Goal: Complete application form: Complete application form

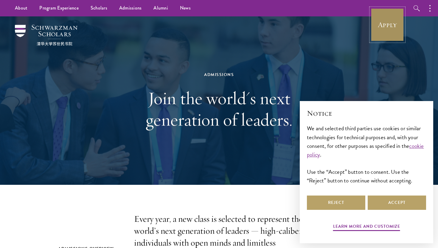
click at [390, 24] on link "Apply" at bounding box center [387, 24] width 33 height 33
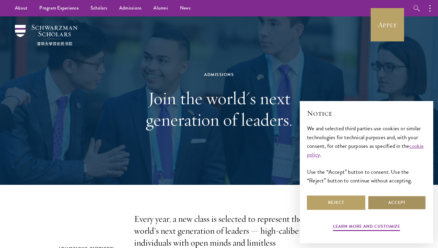
click at [378, 200] on button "Accept" at bounding box center [397, 203] width 58 height 14
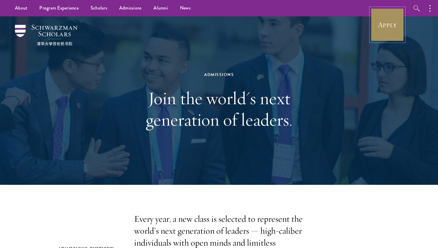
click at [392, 31] on link "Apply" at bounding box center [387, 24] width 33 height 33
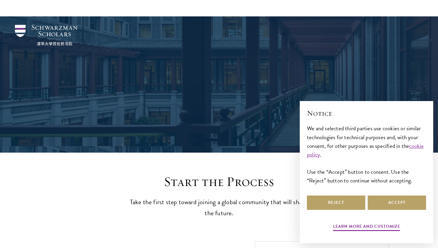
scroll to position [630, 0]
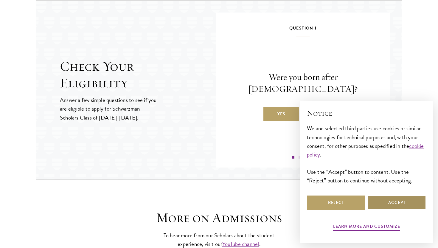
click at [391, 205] on button "Accept" at bounding box center [397, 203] width 58 height 14
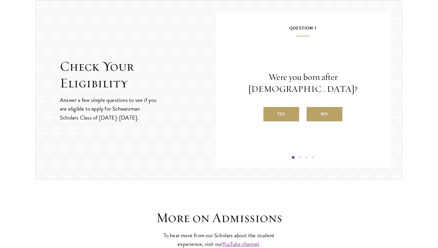
scroll to position [0, 0]
click at [298, 116] on div "Question 1 Were you born after August 1, 1997? Yes No" at bounding box center [303, 91] width 139 height 134
click at [293, 113] on label "Yes" at bounding box center [282, 114] width 36 height 14
click at [269, 113] on input "Yes" at bounding box center [266, 110] width 5 height 5
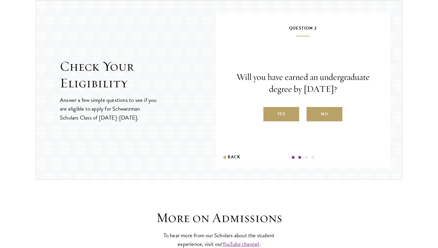
click at [293, 113] on label "Yes" at bounding box center [282, 114] width 36 height 14
click at [269, 113] on input "Yes" at bounding box center [266, 110] width 5 height 5
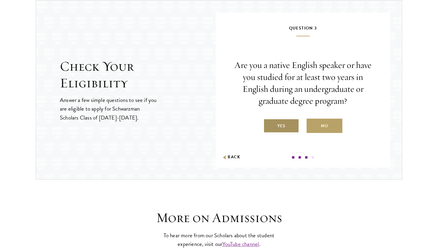
click at [288, 125] on label "Yes" at bounding box center [282, 126] width 36 height 14
click at [269, 125] on input "Yes" at bounding box center [266, 122] width 5 height 5
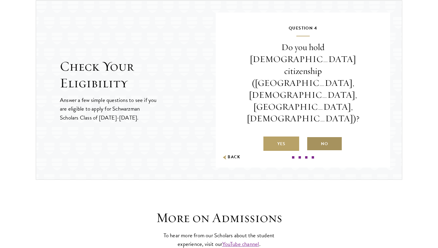
click at [318, 137] on label "No" at bounding box center [325, 144] width 36 height 14
click at [312, 137] on input "No" at bounding box center [309, 139] width 5 height 5
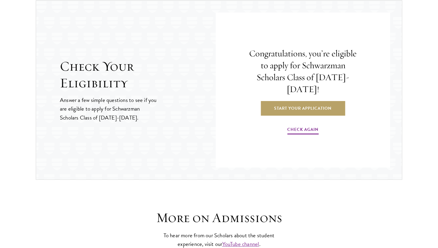
click at [335, 75] on h4 "Congratulations, you’re eligible to apply for Schwarzman Scholars Class of 2026…" at bounding box center [303, 72] width 109 height 48
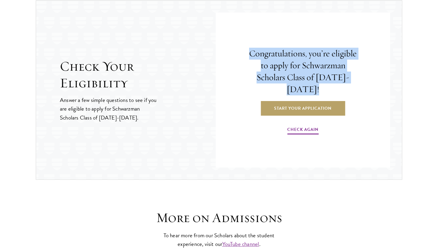
click at [335, 75] on h4 "Congratulations, you’re eligible to apply for Schwarzman Scholars Class of [DAT…" at bounding box center [303, 72] width 109 height 48
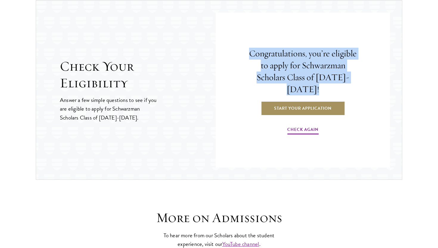
click at [329, 101] on link "Start Your Application" at bounding box center [303, 108] width 84 height 14
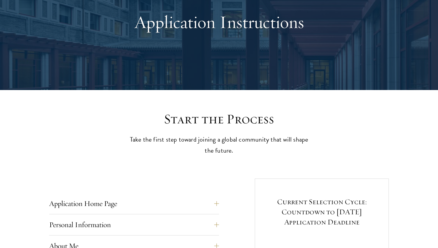
scroll to position [166, 0]
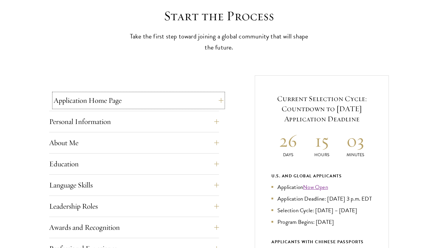
click at [205, 99] on button "Application Home Page" at bounding box center [139, 100] width 170 height 14
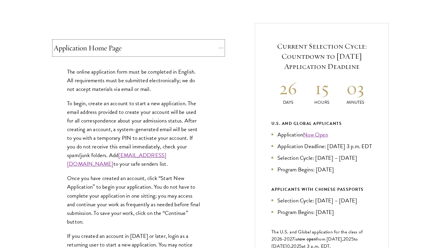
scroll to position [237, 0]
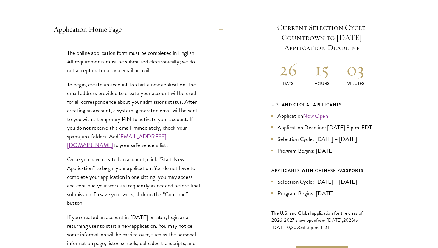
click at [182, 30] on button "Application Home Page" at bounding box center [139, 29] width 170 height 14
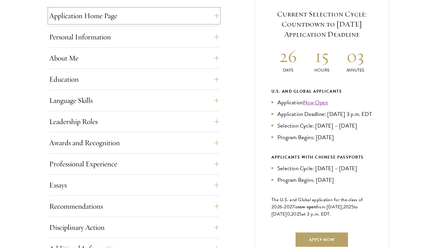
scroll to position [264, 0]
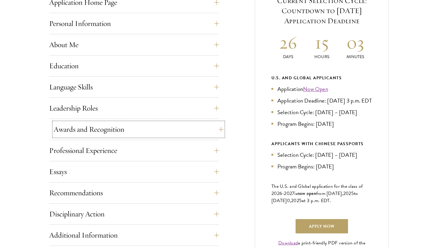
click at [163, 132] on button "Awards and Recognition" at bounding box center [139, 129] width 170 height 14
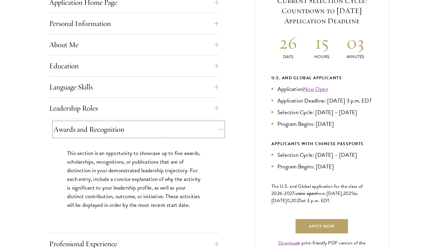
click at [163, 132] on button "Awards and Recognition" at bounding box center [139, 129] width 170 height 14
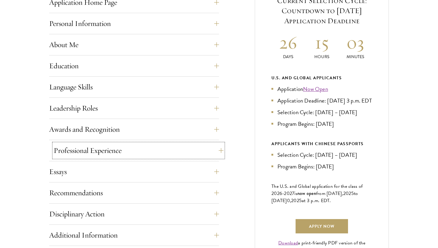
click at [163, 151] on button "Professional Experience" at bounding box center [139, 150] width 170 height 14
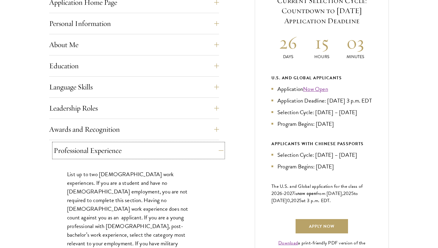
click at [163, 151] on button "Professional Experience" at bounding box center [139, 150] width 170 height 14
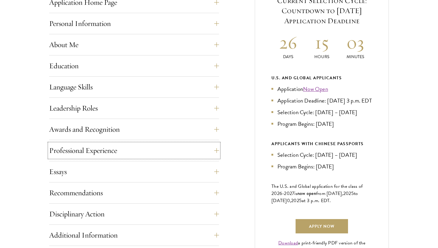
scroll to position [311, 0]
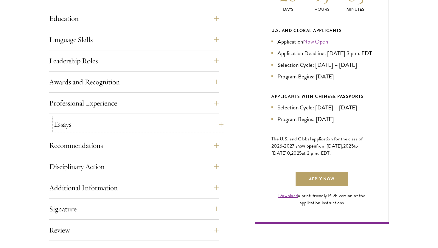
click at [163, 129] on button "Essays" at bounding box center [139, 124] width 170 height 14
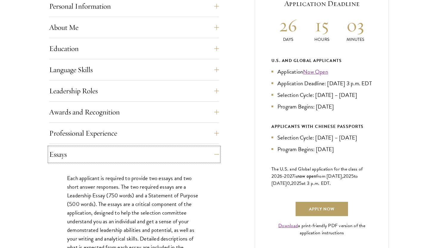
scroll to position [361, 0]
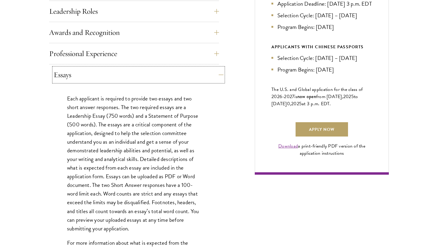
click at [162, 78] on button "Essays" at bounding box center [139, 75] width 170 height 14
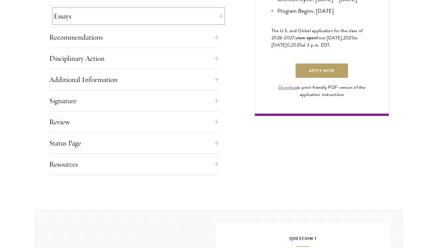
scroll to position [460, 0]
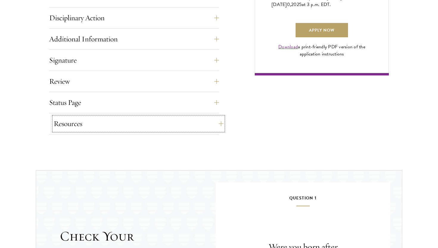
click at [155, 118] on button "Resources" at bounding box center [139, 124] width 170 height 14
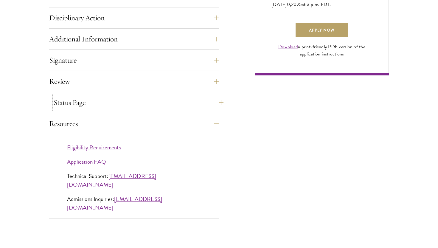
click at [158, 103] on button "Status Page" at bounding box center [139, 102] width 170 height 14
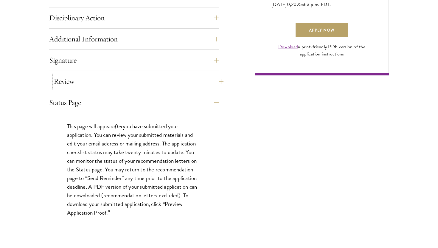
click at [166, 82] on button "Review" at bounding box center [139, 81] width 170 height 14
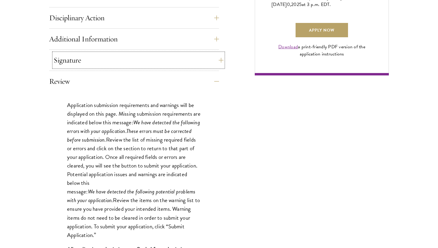
click at [174, 60] on button "Signature" at bounding box center [139, 60] width 170 height 14
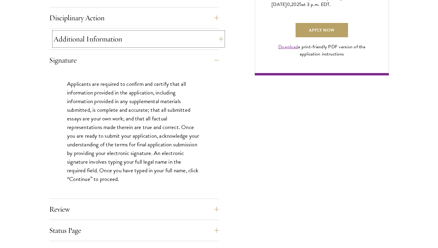
click at [175, 42] on button "Additional Information" at bounding box center [139, 39] width 170 height 14
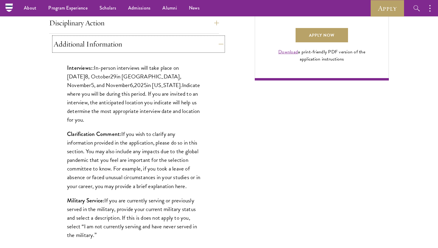
scroll to position [454, 0]
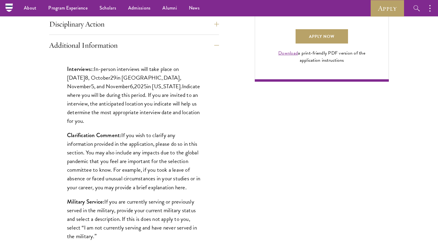
click at [181, 33] on div "Disciplinary Action Answer all four questions. Indicate any academic or crimina…" at bounding box center [134, 26] width 170 height 18
click at [185, 26] on button "Disciplinary Action" at bounding box center [139, 24] width 170 height 14
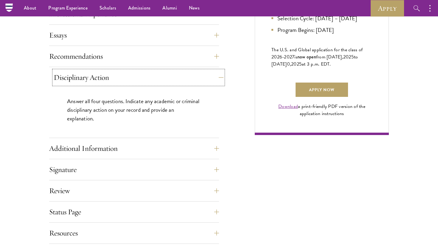
scroll to position [396, 0]
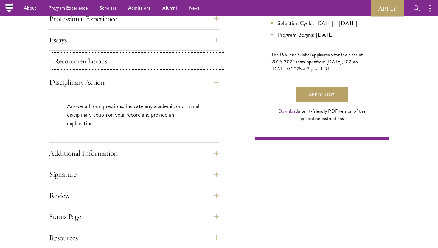
click at [182, 60] on button "Recommendations" at bounding box center [139, 61] width 170 height 14
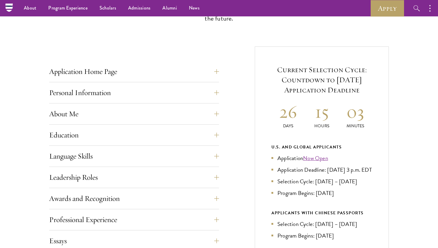
scroll to position [0, 0]
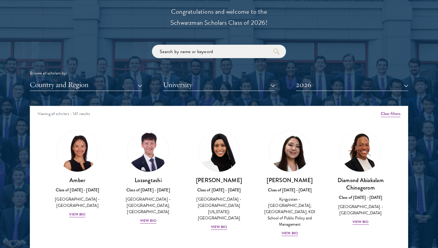
scroll to position [718, 0]
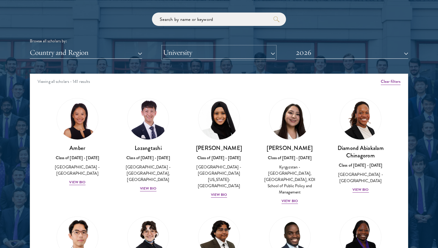
click at [245, 56] on button "University" at bounding box center [219, 53] width 112 height 12
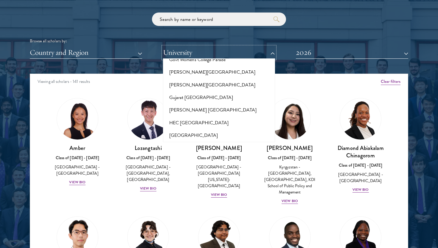
scroll to position [1433, 0]
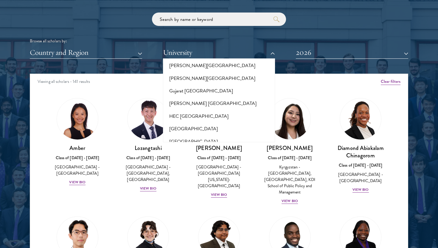
click at [237, 160] on button "Harvard University" at bounding box center [219, 166] width 109 height 13
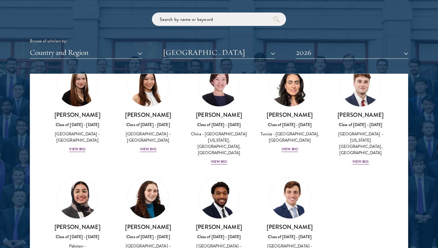
scroll to position [169, 0]
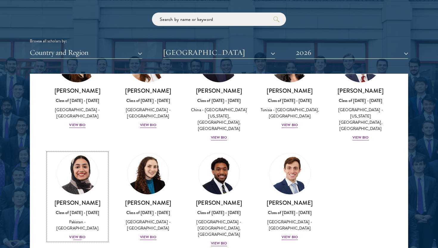
click at [83, 234] on div "View Bio" at bounding box center [77, 237] width 16 height 6
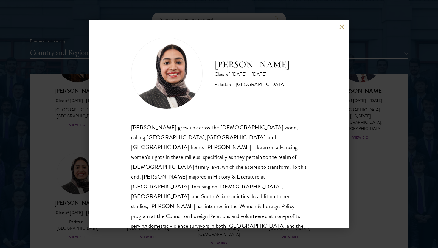
click at [87, 213] on div "Imaan Mirza Class of 2025 - 2026 Pakistan - Harvard University Imaan Mirza grew…" at bounding box center [219, 124] width 438 height 248
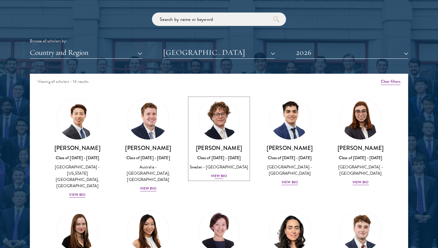
click at [220, 178] on div "View Bio" at bounding box center [219, 176] width 16 height 6
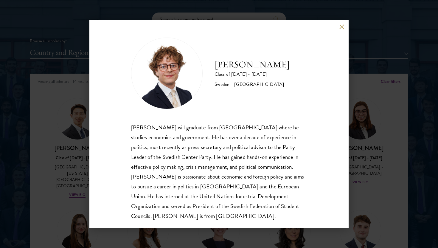
click at [220, 178] on div "Leo Gerdén will graduate from Harvard College where he studies economics and go…" at bounding box center [219, 172] width 176 height 98
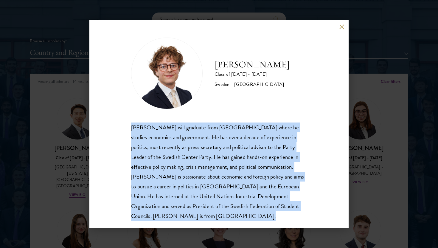
click at [220, 178] on div "Leo Gerdén will graduate from Harvard College where he studies economics and go…" at bounding box center [219, 172] width 176 height 98
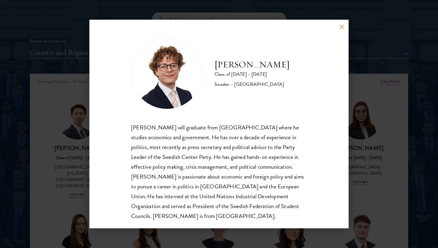
click at [46, 177] on div "Leo Gerdén Class of 2025 - 2026 Sweden - Harvard University Leo Gerdén will gra…" at bounding box center [219, 124] width 438 height 248
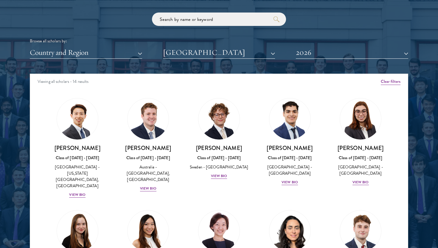
scroll to position [169, 0]
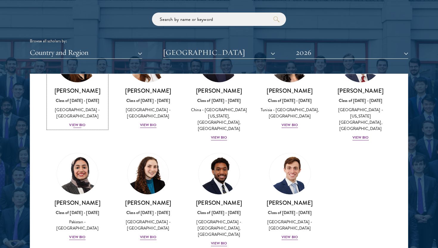
click at [83, 122] on div "View Bio" at bounding box center [77, 125] width 16 height 6
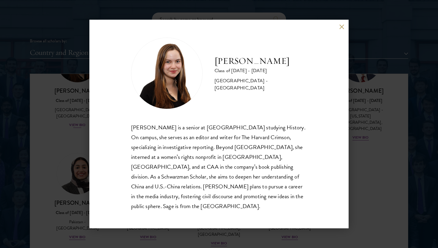
click at [83, 116] on div "Sage Lattman Class of 2025 - 2026 United States of America - Harvard University…" at bounding box center [219, 124] width 438 height 248
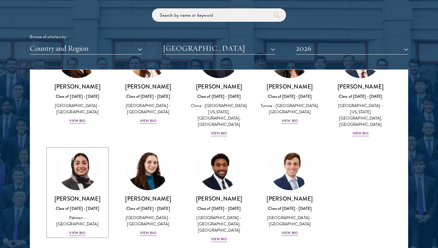
scroll to position [169, 0]
click at [153, 118] on div "View Bio" at bounding box center [148, 121] width 16 height 6
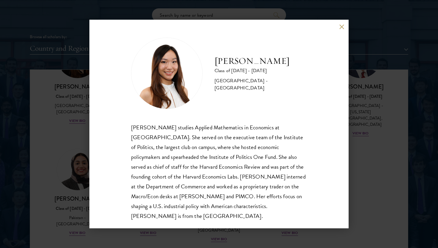
click at [94, 156] on div "Stephanie Lin Class of 2025 - 2026 United States of America - Harvard Universit…" at bounding box center [218, 124] width 259 height 209
click at [350, 128] on div "Stephanie Lin Class of 2025 - 2026 United States of America - Harvard Universit…" at bounding box center [219, 124] width 438 height 248
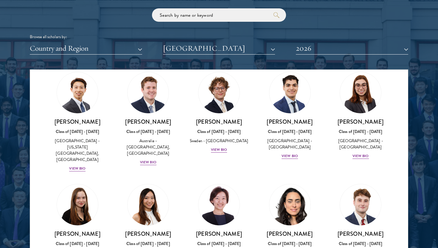
scroll to position [25, 0]
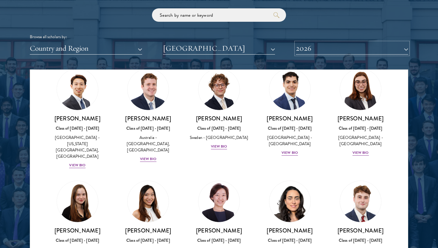
click at [332, 43] on button "2026" at bounding box center [352, 48] width 112 height 12
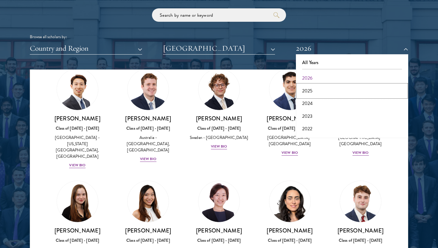
click at [326, 91] on button "2025" at bounding box center [352, 91] width 109 height 13
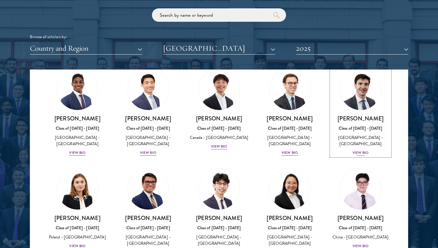
click at [358, 152] on div "View Bio" at bounding box center [361, 153] width 16 height 6
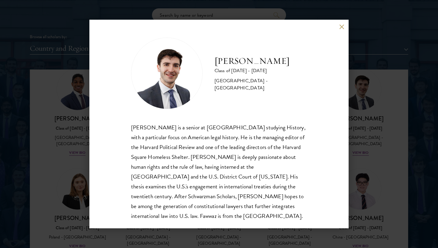
click at [355, 155] on div "Fawwaz Malki Shoukfeh Class of 2024 - 2025 United States of America - Harvard U…" at bounding box center [219, 124] width 438 height 248
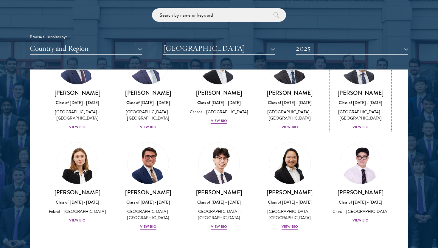
scroll to position [25, 0]
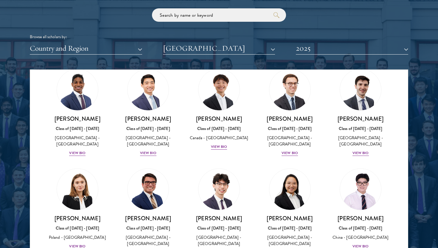
click at [384, 55] on div "Scholar Directory Congratulations and welcome to the Schwarzman Scholars Class …" at bounding box center [219, 96] width 379 height 303
click at [383, 46] on button "2025" at bounding box center [352, 48] width 112 height 12
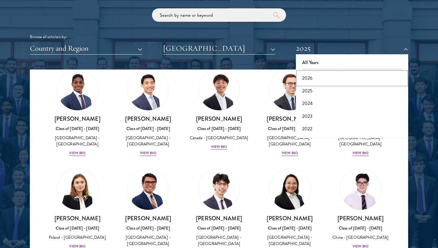
click at [366, 82] on button "2026" at bounding box center [352, 78] width 109 height 13
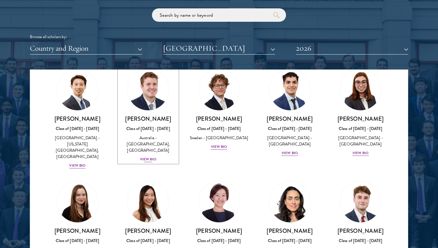
click at [151, 157] on div "View Bio" at bounding box center [148, 160] width 16 height 6
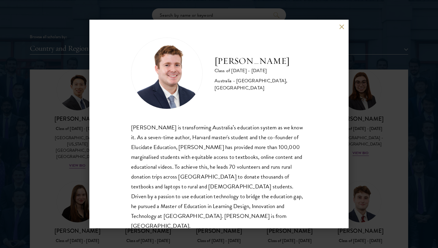
click at [95, 156] on div "Jack Anderson Class of 2025 - 2026 Australia - University of Western Australia,…" at bounding box center [218, 124] width 259 height 209
click at [80, 160] on div "Jack Anderson Class of 2025 - 2026 Australia - University of Western Australia,…" at bounding box center [219, 124] width 438 height 248
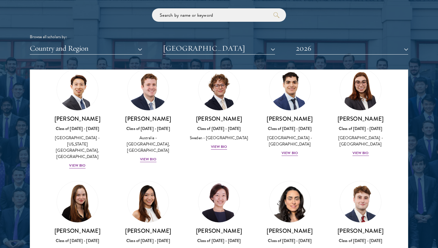
scroll to position [169, 0]
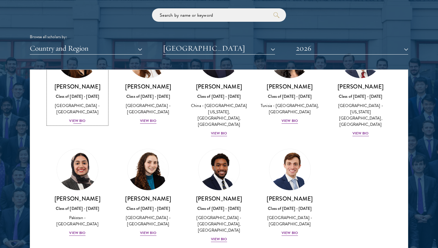
click at [86, 113] on div "Sage Lattman Class of 2025 - 2026 United States of America - Harvard University…" at bounding box center [77, 103] width 59 height 41
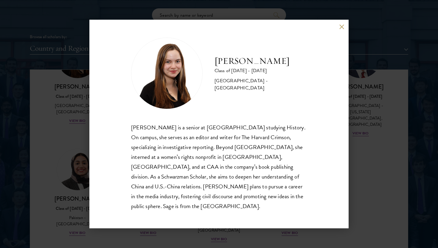
click at [44, 132] on div "Sage Lattman Class of 2025 - 2026 United States of America - Harvard University…" at bounding box center [219, 124] width 438 height 248
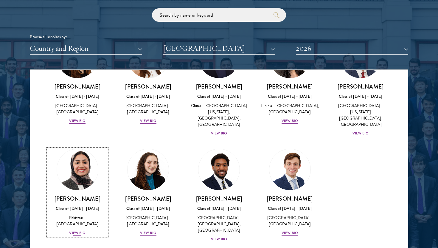
scroll to position [724, 0]
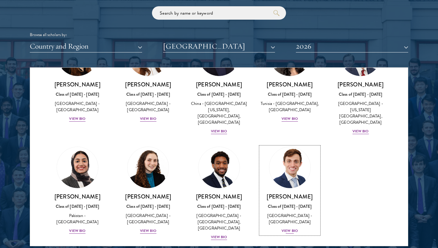
click at [293, 216] on div "Eduardo Vasconcelos Goyanna Filho Class of 2025 - 2026 Brazil - Harvard Univers…" at bounding box center [290, 213] width 59 height 41
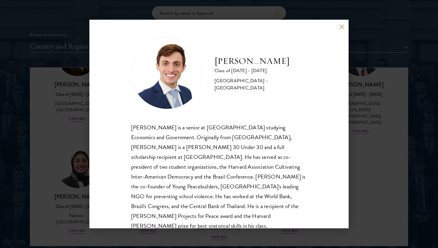
click at [366, 165] on div "Eduardo Vasconcelos Goyanna Filho Class of 2025 - 2026 Brazil - Harvard Univers…" at bounding box center [219, 124] width 438 height 248
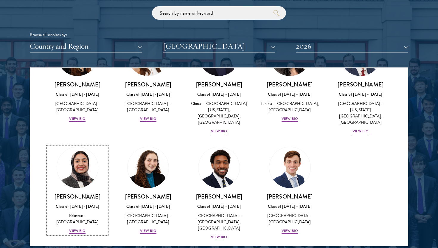
scroll to position [169, 0]
click at [214, 222] on div "Nasir Stovall Class of 2025 - 2026 United States of America - Stony Brook Unive…" at bounding box center [219, 217] width 59 height 48
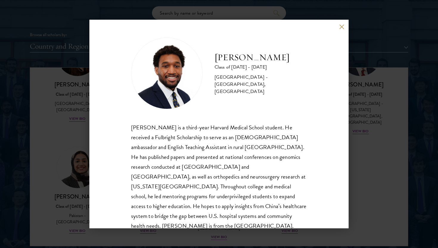
click at [230, 194] on div "Nasir Stovall is a third-year Harvard Medical School student. He received a Ful…" at bounding box center [219, 177] width 176 height 109
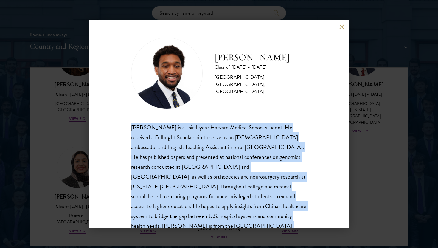
click at [230, 194] on div "Nasir Stovall is a third-year Harvard Medical School student. He received a Ful…" at bounding box center [219, 177] width 176 height 109
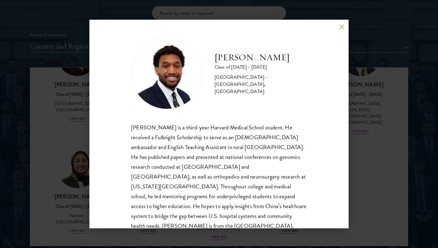
click at [216, 221] on div "Nasir Stovall is a third-year Harvard Medical School student. He received a Ful…" at bounding box center [219, 177] width 176 height 109
click at [232, 197] on div "Nasir Stovall is a third-year Harvard Medical School student. He received a Ful…" at bounding box center [219, 177] width 176 height 109
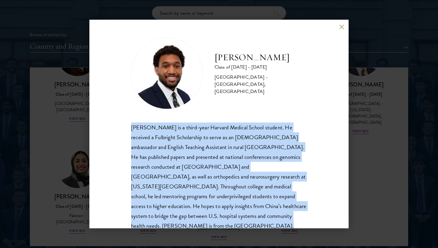
click at [232, 197] on div "Nasir Stovall is a third-year Harvard Medical School student. He received a Ful…" at bounding box center [219, 177] width 176 height 109
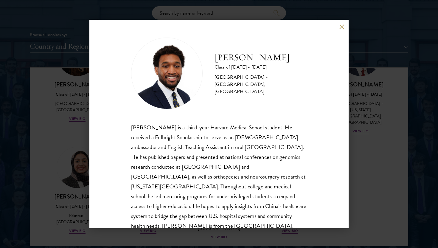
click at [374, 127] on div "Nasir Stovall Class of 2025 - 2026 United States of America - Stony Brook Unive…" at bounding box center [219, 124] width 438 height 248
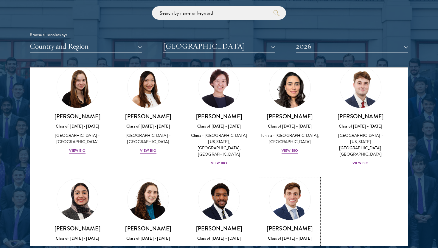
scroll to position [76, 0]
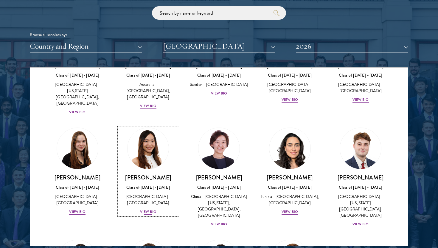
click at [154, 209] on div "View Bio" at bounding box center [148, 212] width 16 height 6
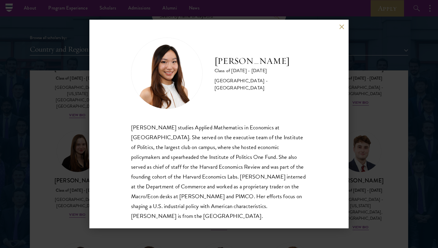
scroll to position [1, 0]
click at [54, 202] on div "Stephanie Lin Class of 2025 - 2026 United States of America - Harvard Universit…" at bounding box center [219, 124] width 438 height 248
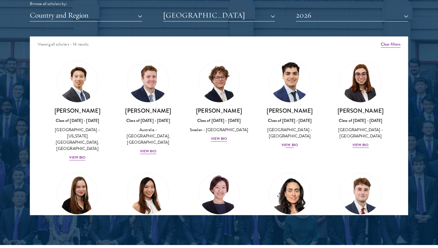
scroll to position [81, 0]
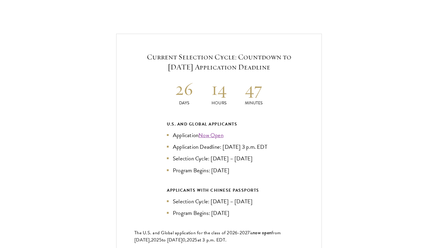
scroll to position [1358, 0]
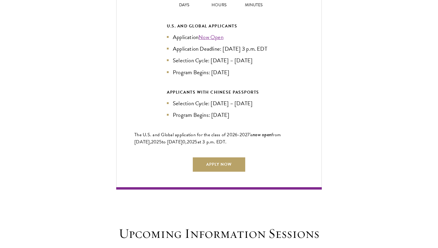
click at [190, 53] on ul "Application Now Open Application Deadline: [DATE] 3 p.m. EDT Selection Cycle: […" at bounding box center [219, 55] width 104 height 44
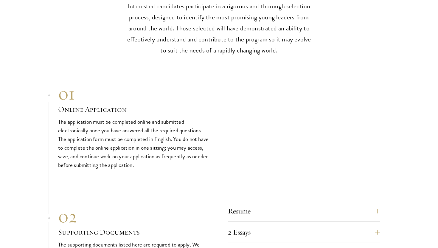
scroll to position [2057, 0]
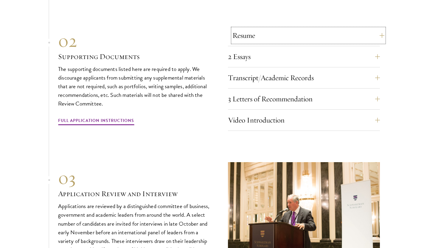
click at [236, 32] on button "Resume" at bounding box center [309, 35] width 152 height 14
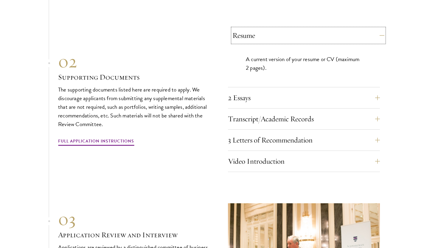
click at [237, 33] on button "Resume" at bounding box center [309, 35] width 152 height 14
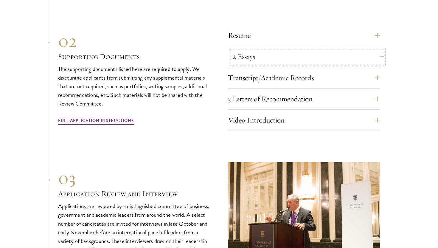
click at [252, 49] on button "2 Essays" at bounding box center [309, 56] width 152 height 14
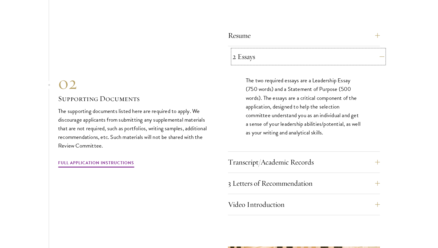
click at [252, 49] on button "2 Essays" at bounding box center [309, 56] width 152 height 14
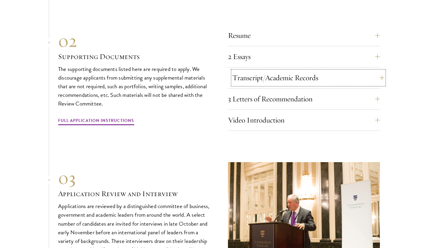
click at [250, 81] on button "Transcript/Academic Records" at bounding box center [309, 78] width 152 height 14
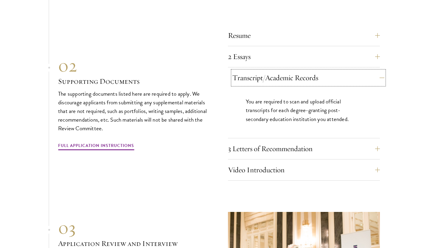
click at [250, 81] on button "Transcript/Academic Records" at bounding box center [309, 78] width 152 height 14
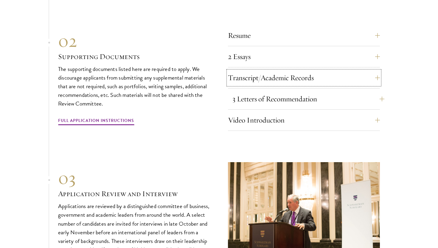
scroll to position [2102, 0]
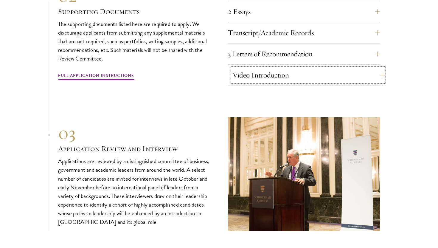
click at [269, 72] on button "Video Introduction" at bounding box center [309, 75] width 152 height 14
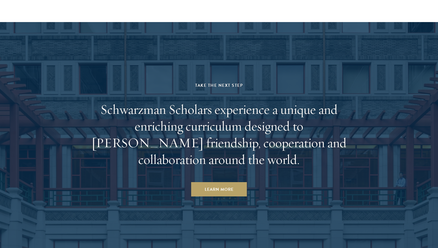
scroll to position [3135, 0]
